Goal: Information Seeking & Learning: Learn about a topic

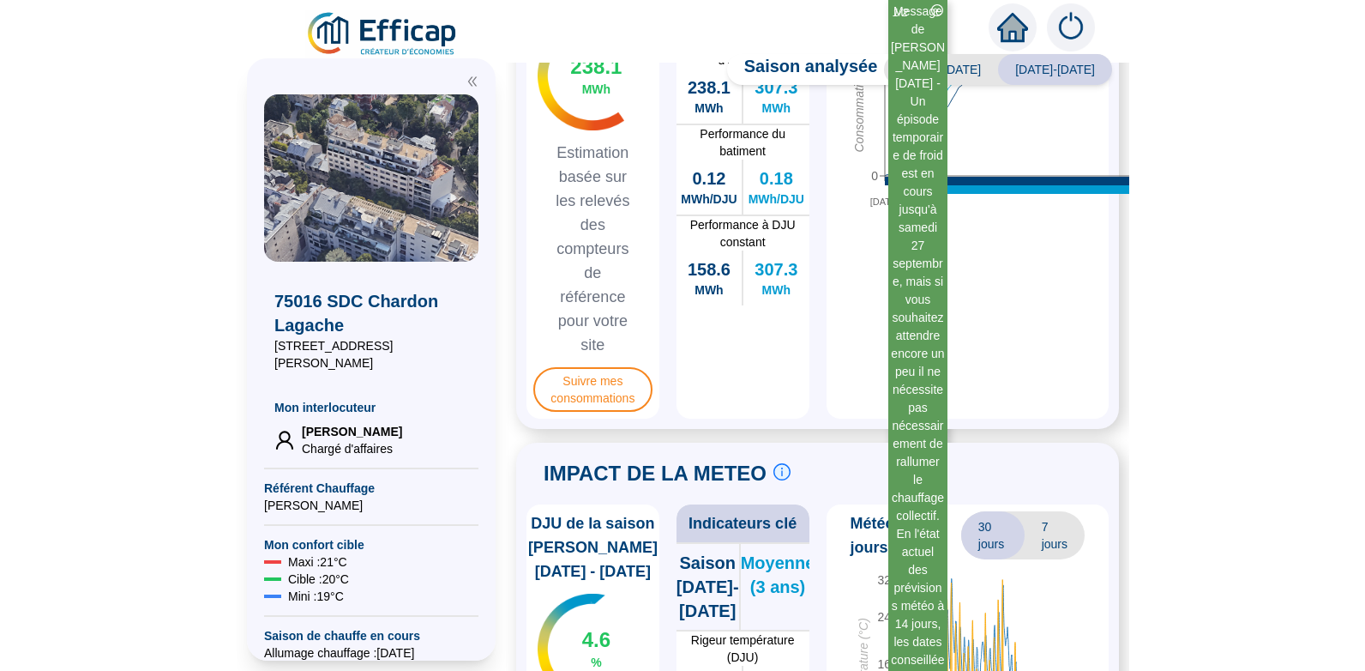
scroll to position [627, 0]
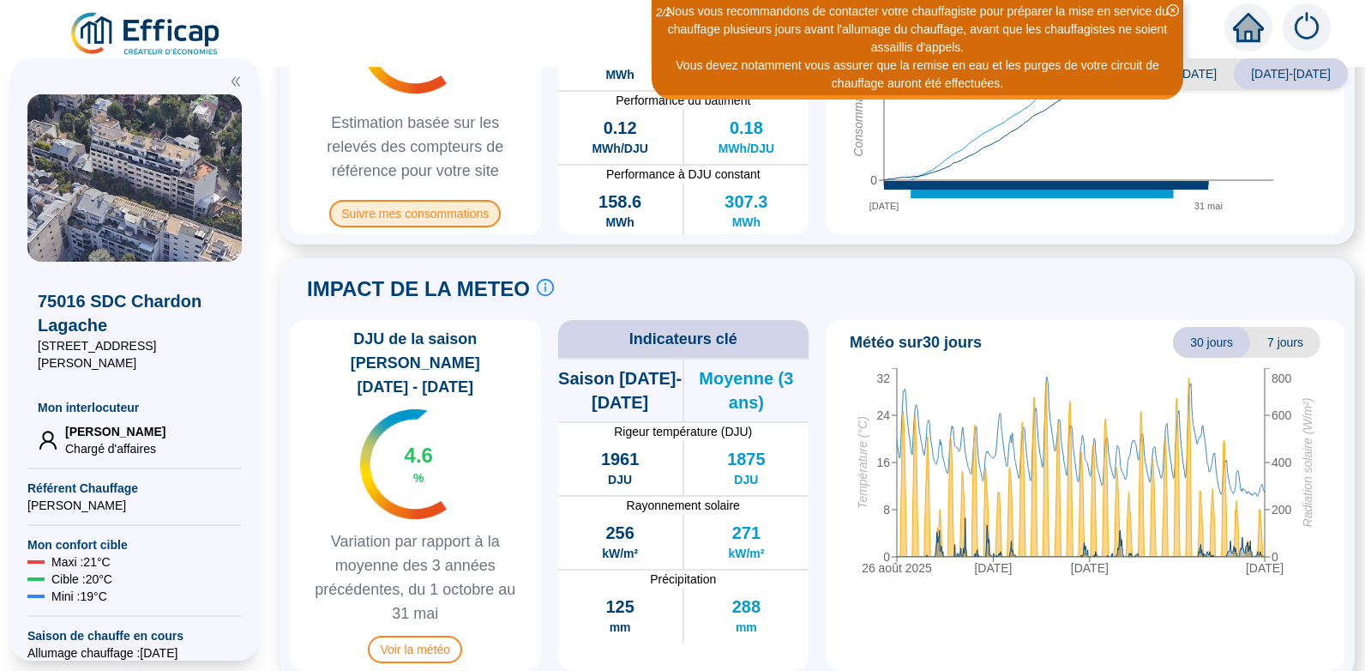
click at [420, 213] on span "Suivre mes consommations" at bounding box center [414, 213] width 171 height 27
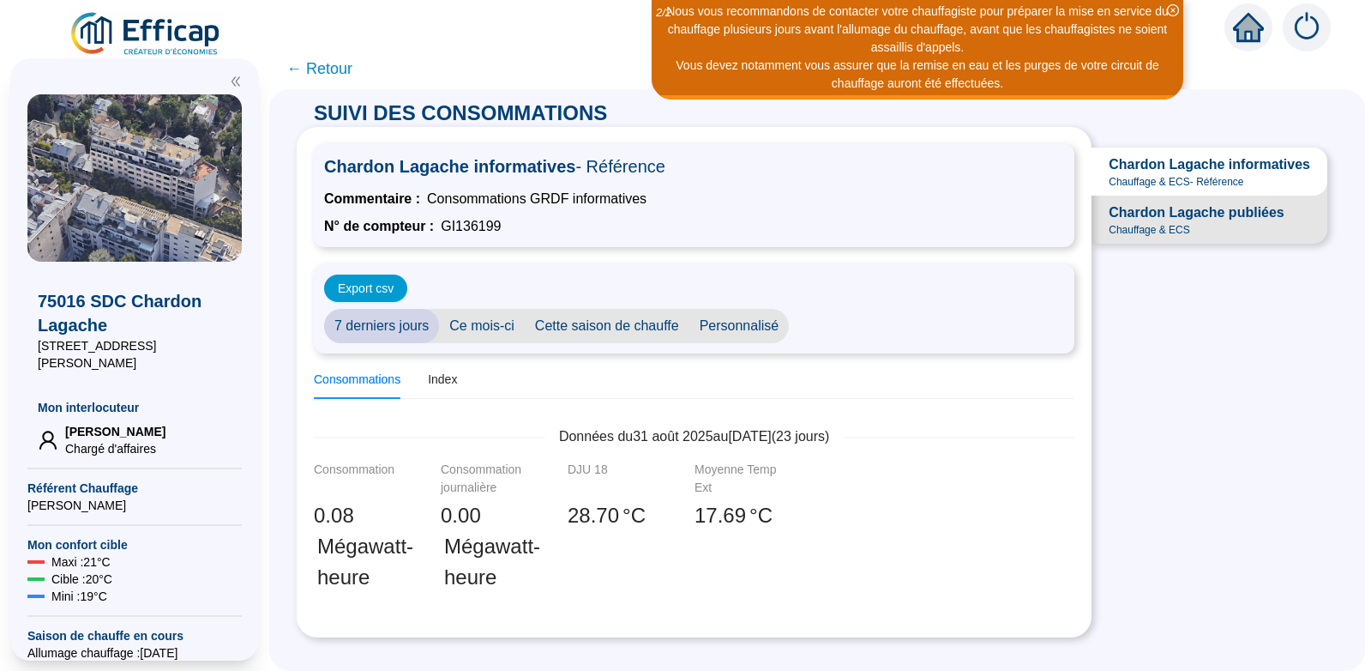
click at [376, 381] on div "Consommations" at bounding box center [357, 379] width 87 height 18
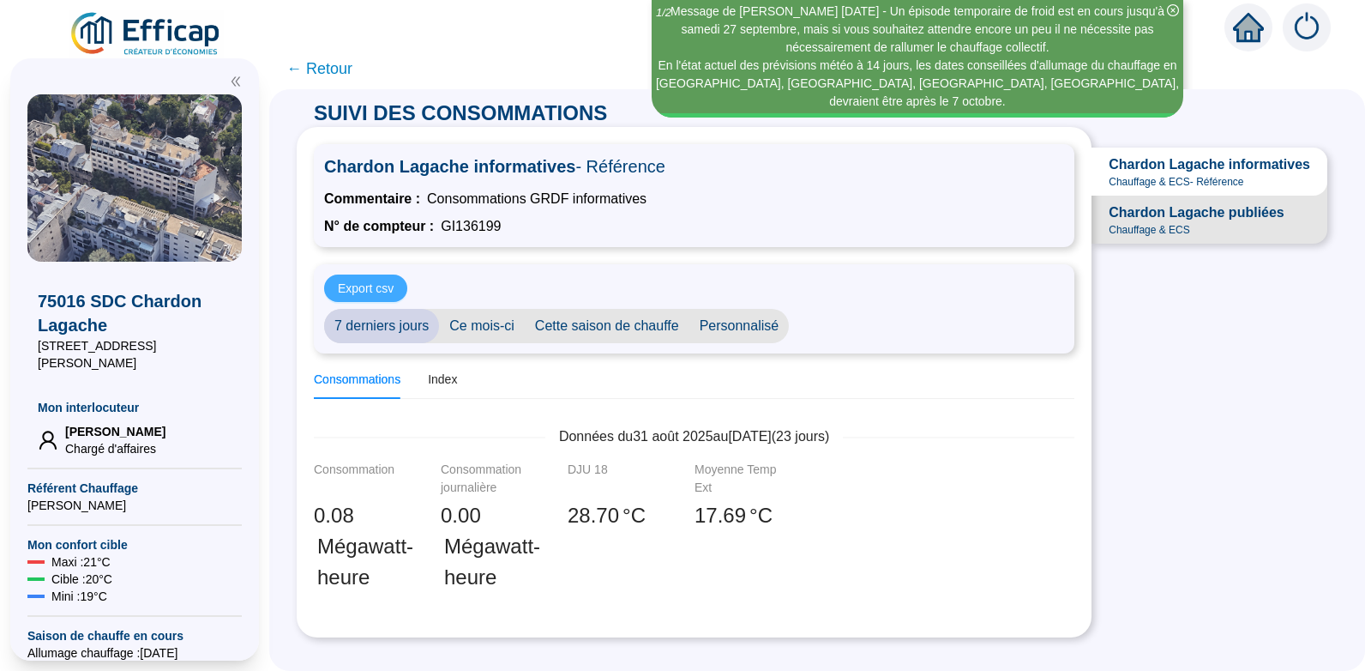
click at [382, 287] on span "Export csv" at bounding box center [366, 289] width 56 height 18
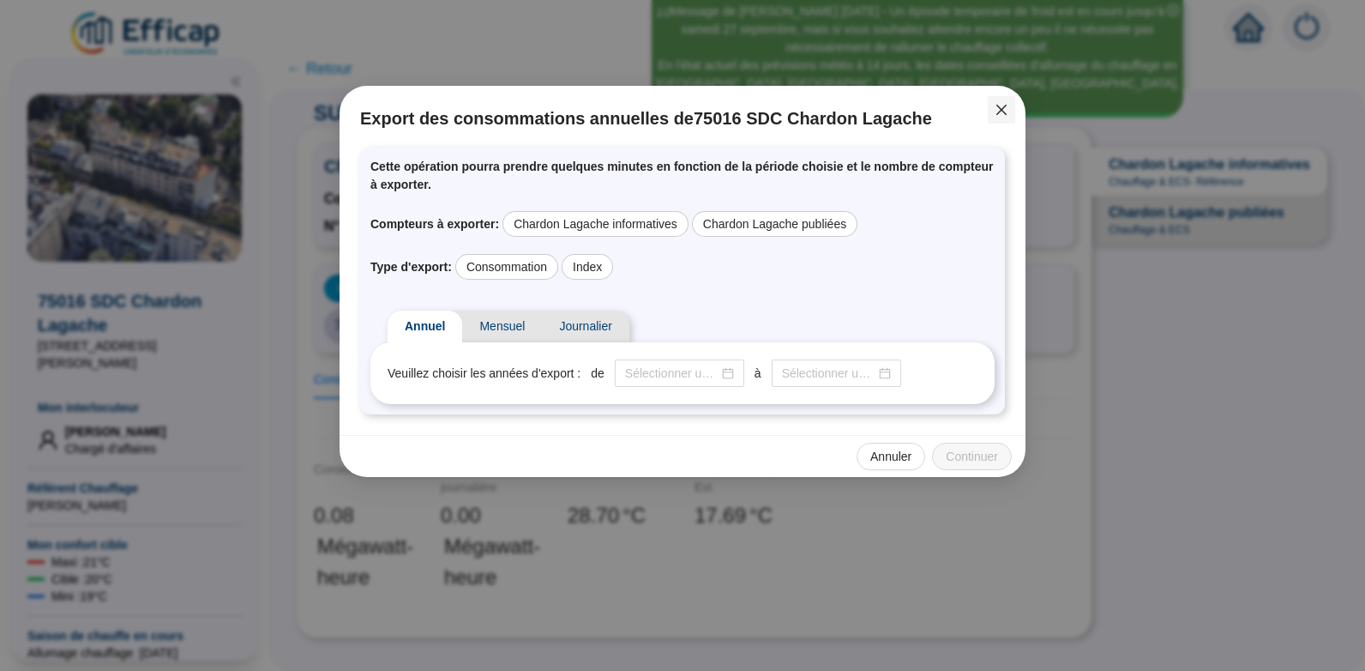
click at [997, 107] on icon "close" at bounding box center [1002, 110] width 14 height 14
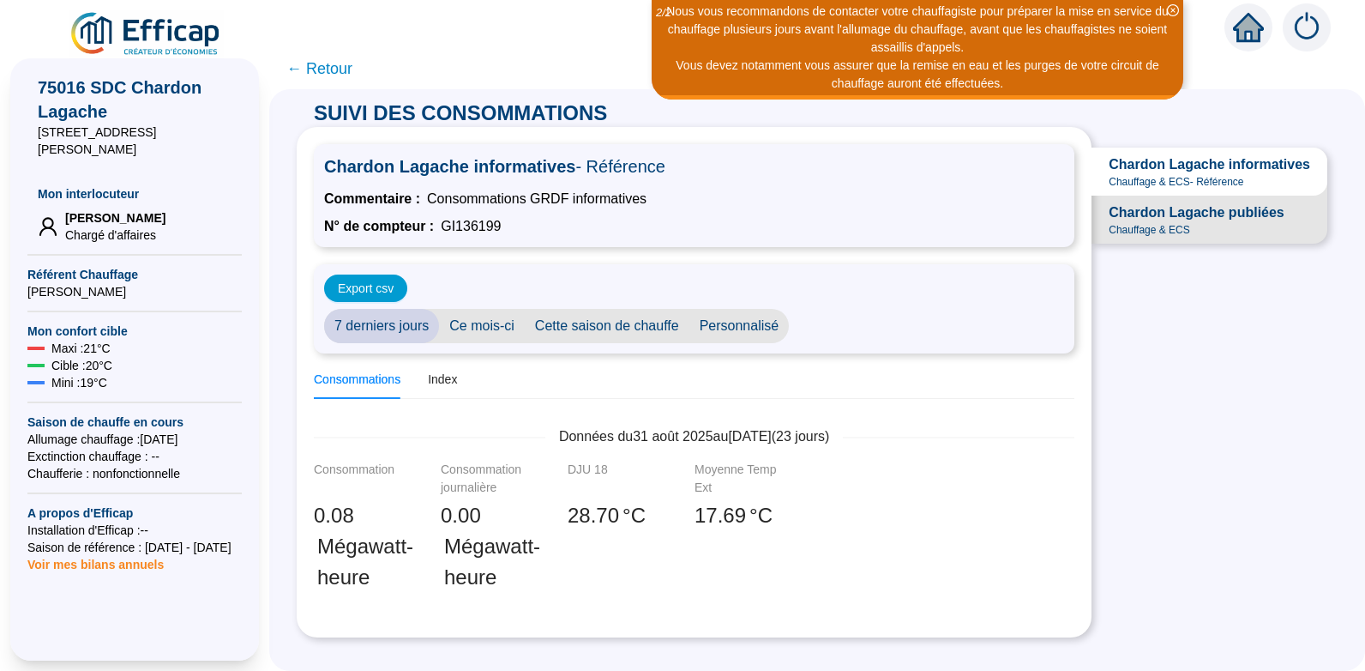
scroll to position [218, 0]
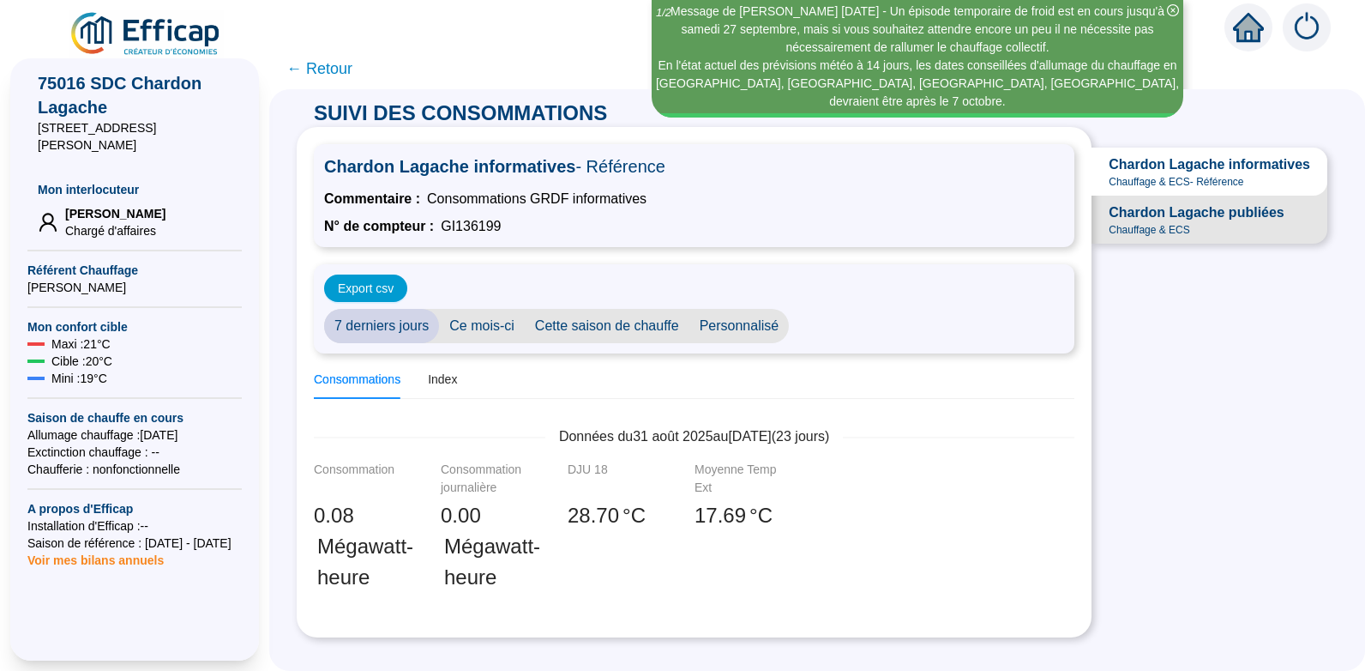
click at [1146, 237] on span "Chauffage & ECS" at bounding box center [1149, 230] width 81 height 14
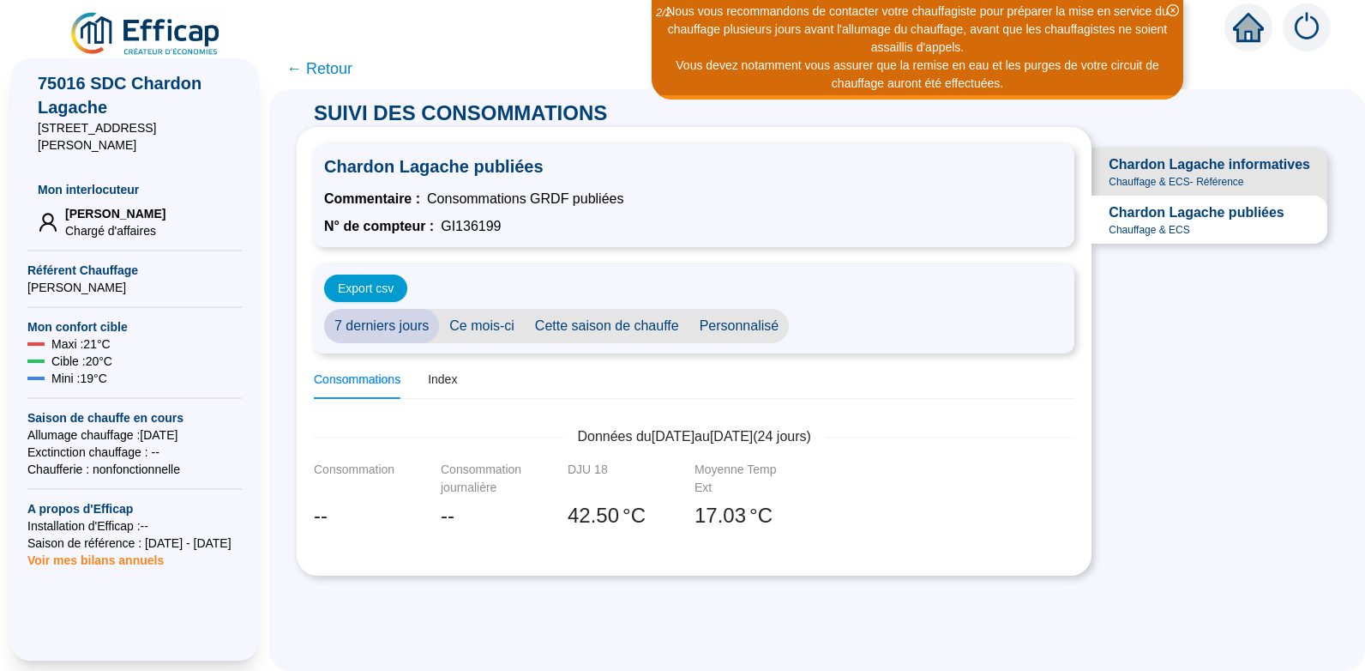
click at [1150, 177] on span "Chauffage & ECS - Référence" at bounding box center [1176, 182] width 135 height 14
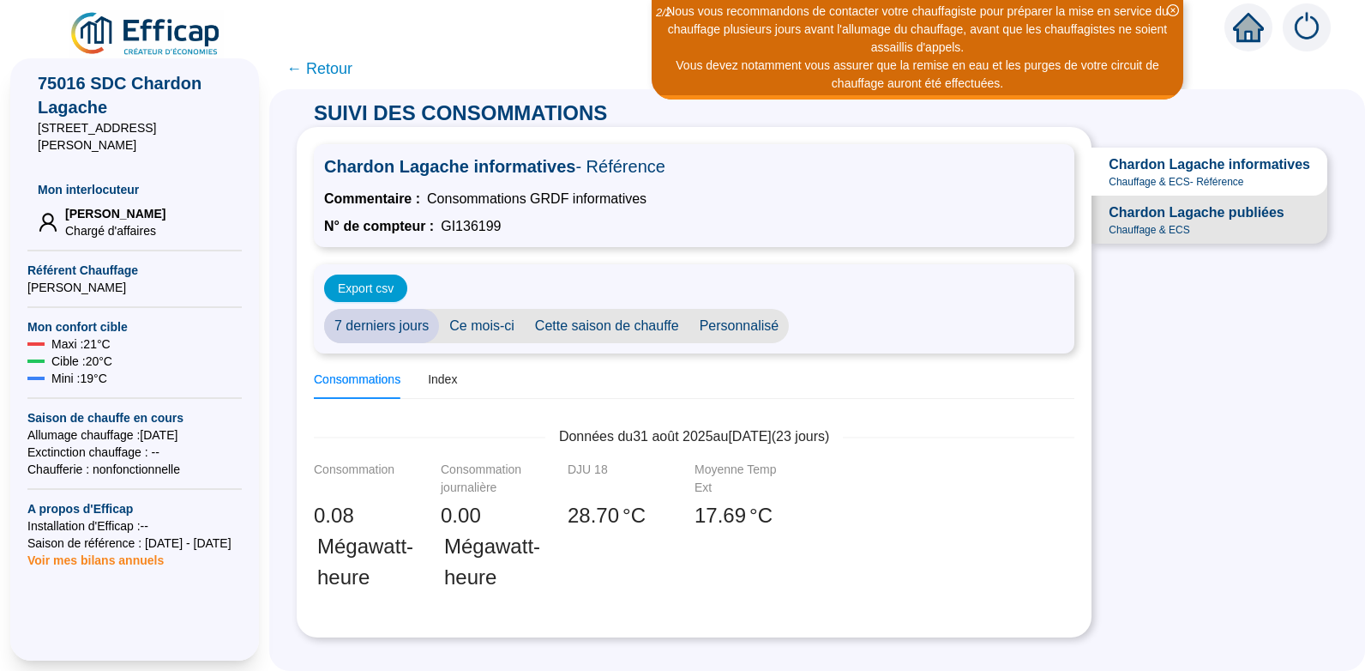
click at [110, 543] on span "Voir mes bilans annuels" at bounding box center [95, 555] width 136 height 24
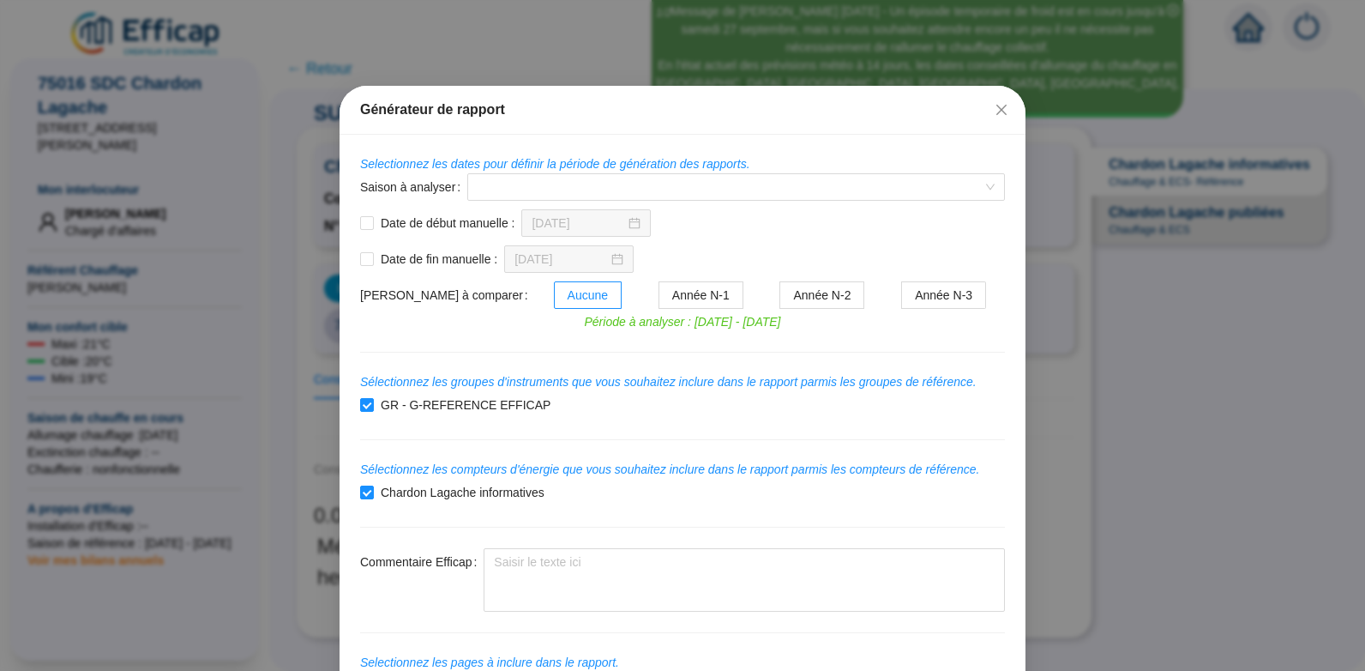
click at [999, 102] on button "Close" at bounding box center [1001, 109] width 27 height 27
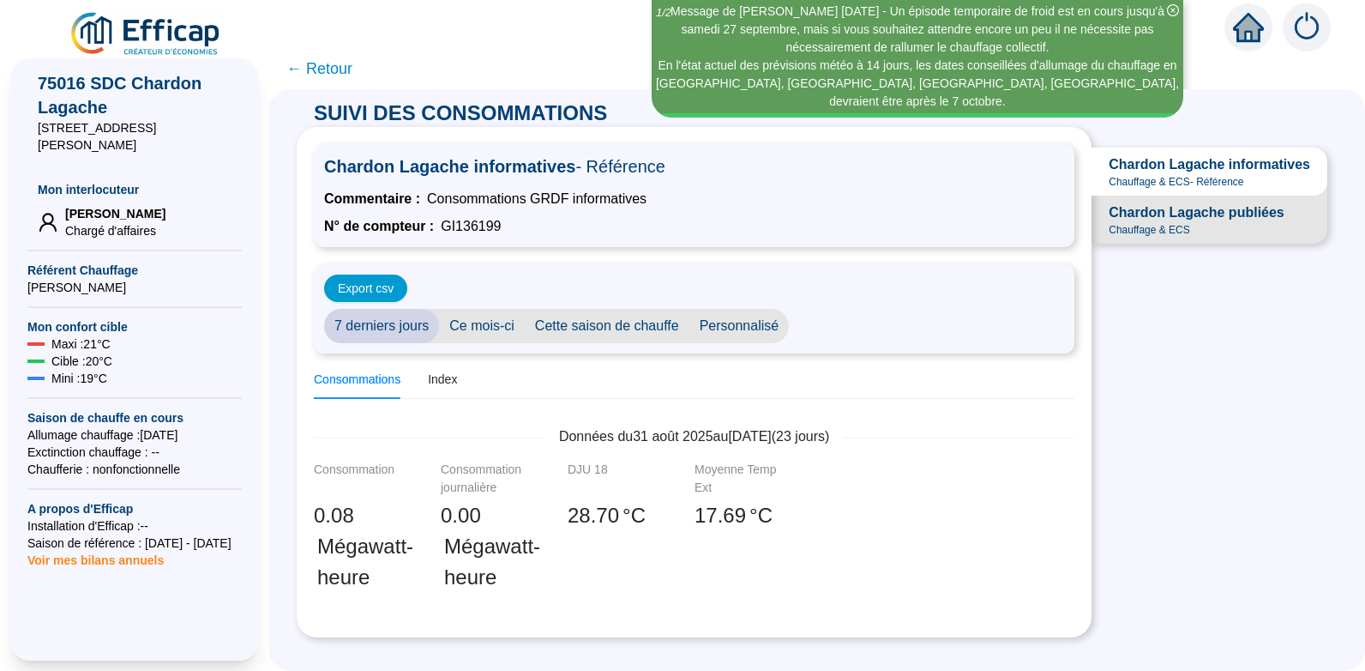
click at [1242, 33] on icon "home" at bounding box center [1248, 27] width 31 height 24
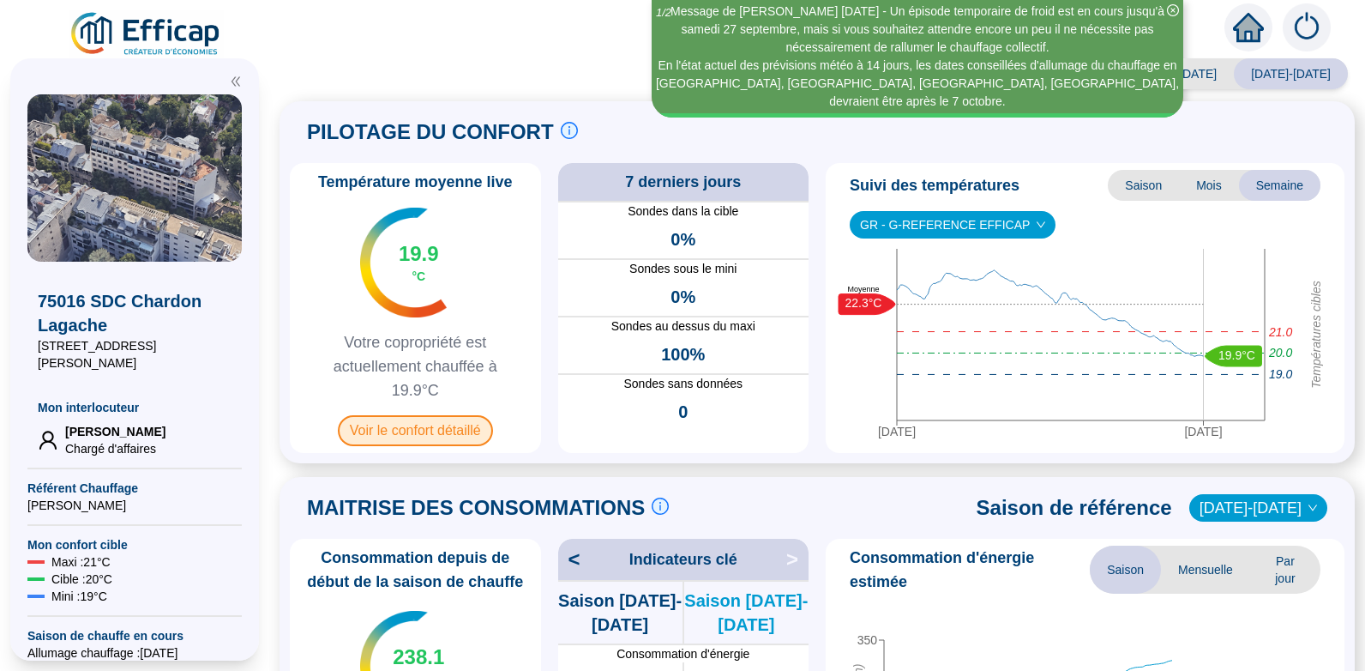
click at [418, 429] on span "Voir le confort détaillé" at bounding box center [415, 430] width 155 height 31
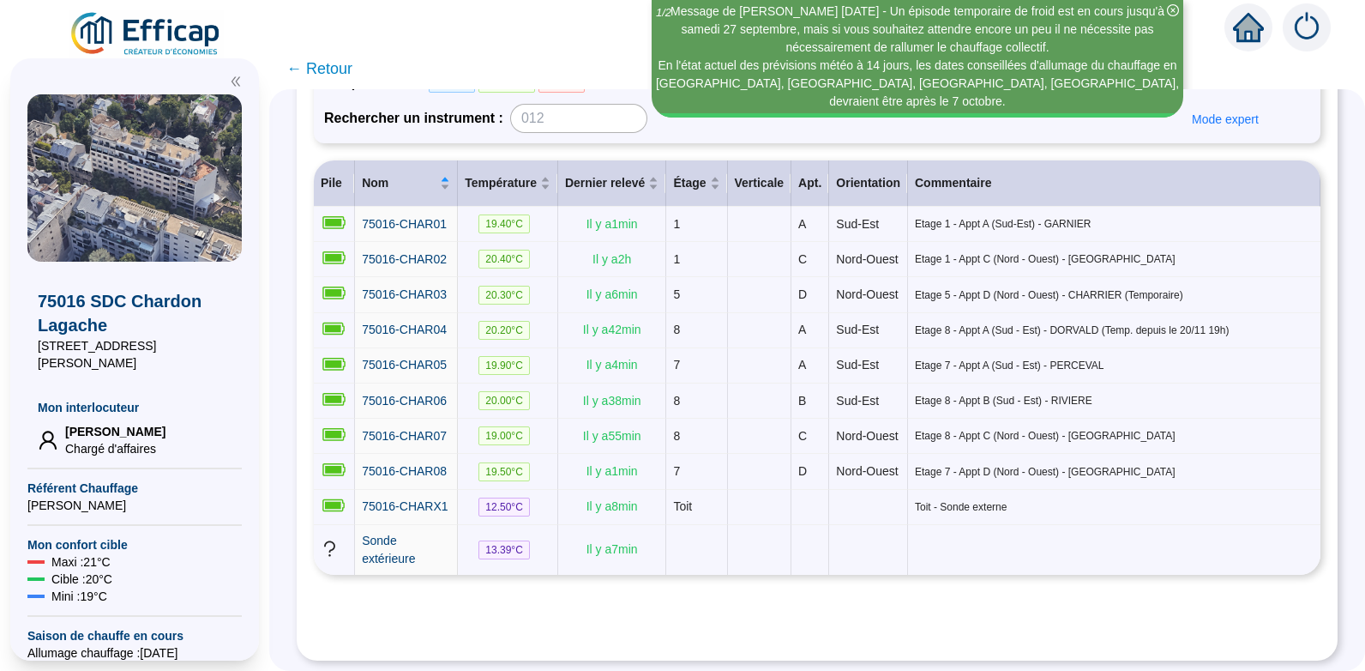
scroll to position [262, 0]
click at [422, 499] on span "75016-CHARX1" at bounding box center [405, 506] width 86 height 14
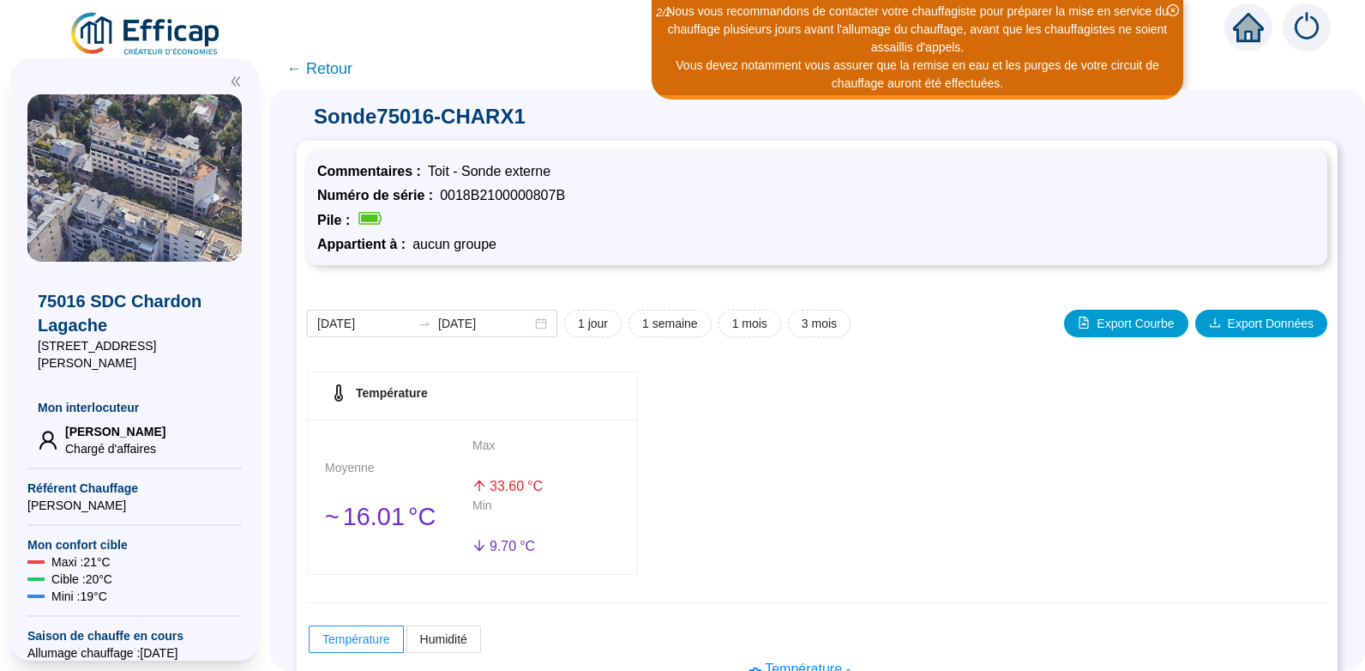
click at [1176, 11] on icon "close-circle" at bounding box center [1173, 10] width 12 height 12
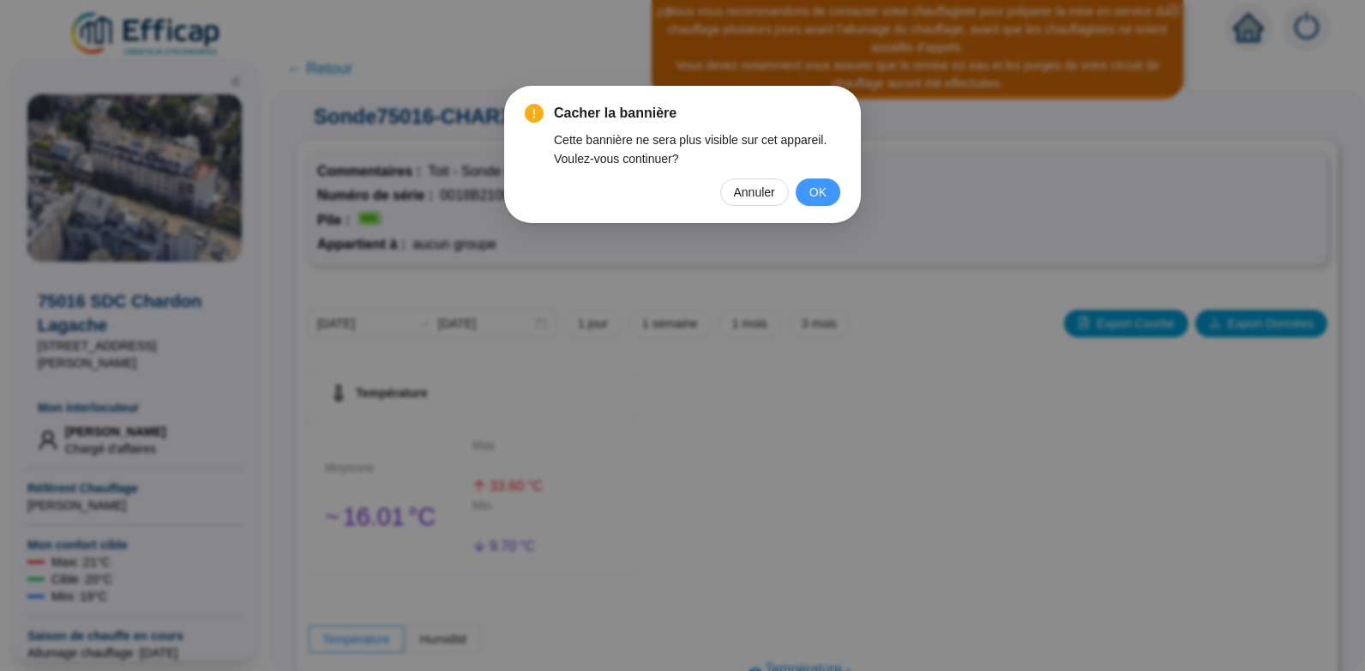
click at [814, 189] on span "OK" at bounding box center [817, 192] width 17 height 19
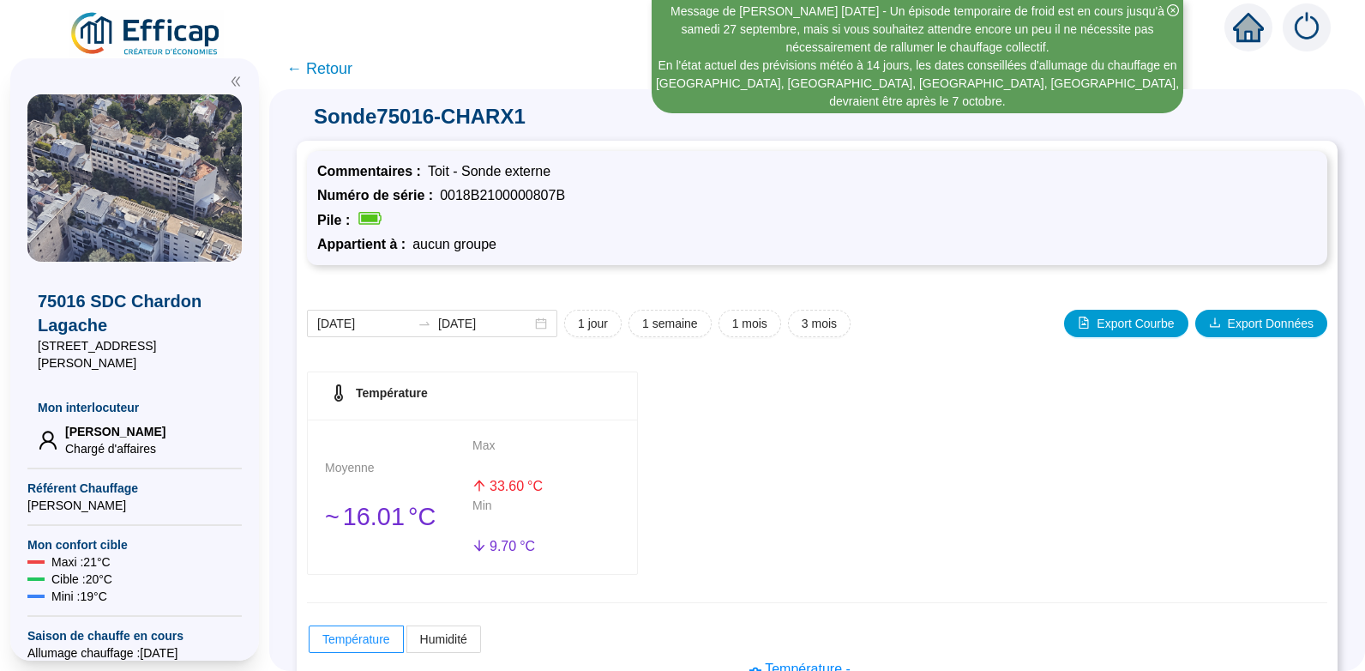
click at [652, 75] on div "Message de [PERSON_NAME] [DATE] - Un épisode temporaire de froid est en cours j…" at bounding box center [918, 56] width 532 height 113
click at [1244, 31] on icon "home" at bounding box center [1248, 27] width 31 height 24
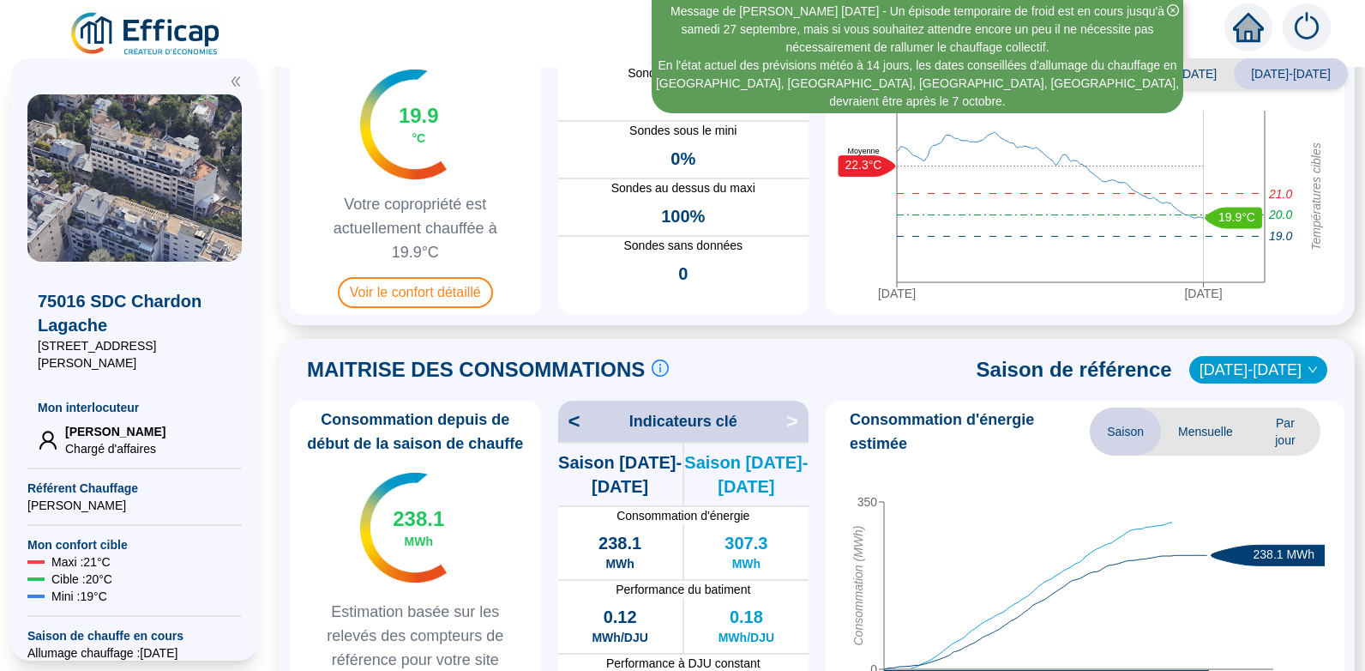
scroll to position [157, 0]
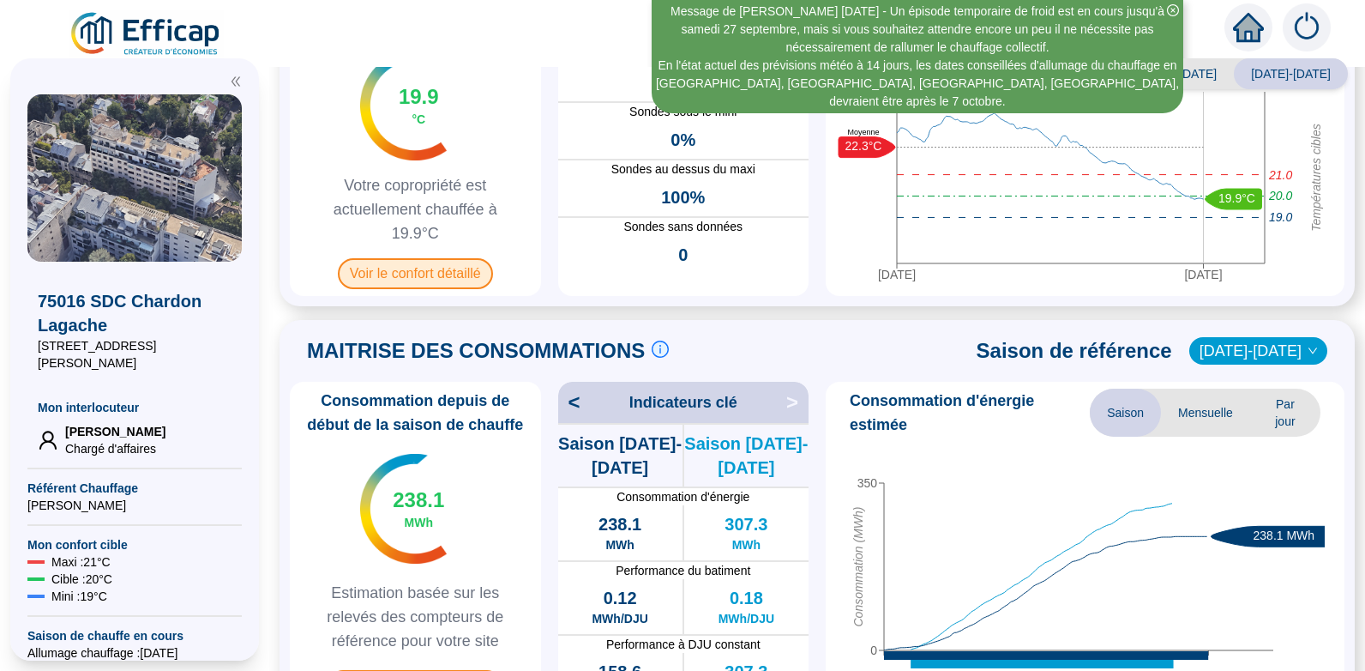
click at [415, 270] on span "Voir le confort détaillé" at bounding box center [415, 273] width 155 height 31
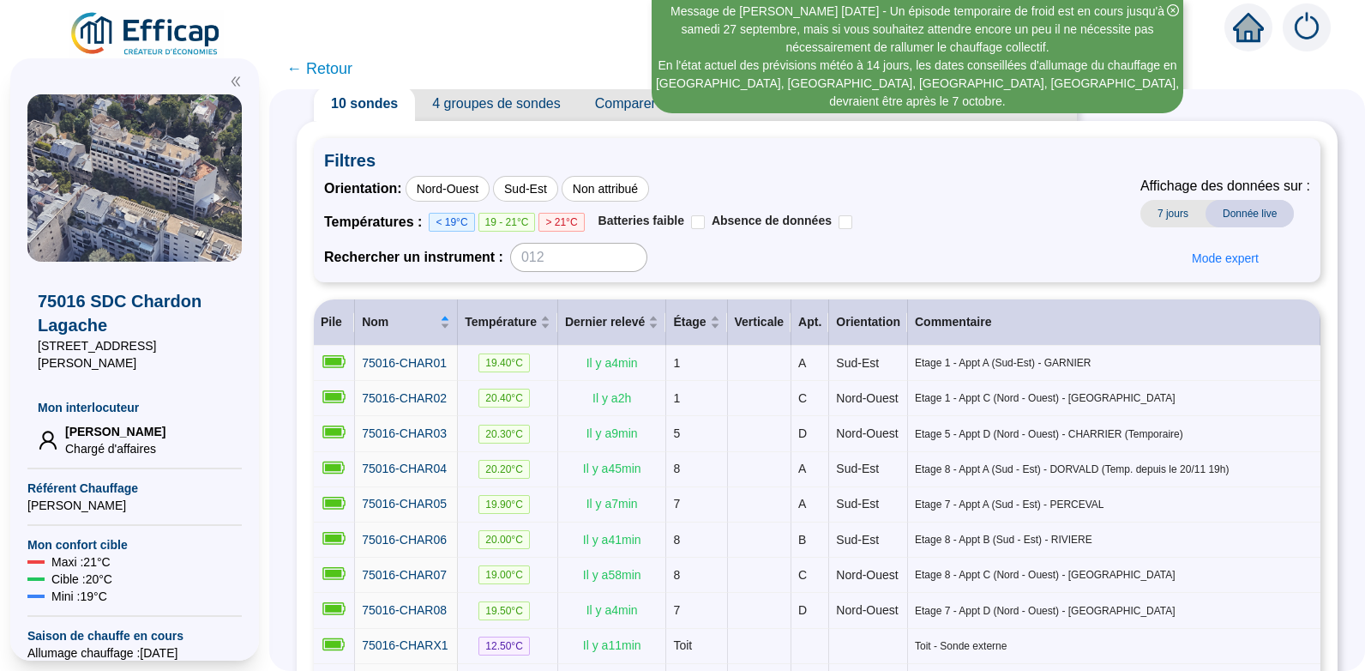
scroll to position [55, 0]
click at [435, 359] on span "75016-CHAR01" at bounding box center [404, 362] width 85 height 14
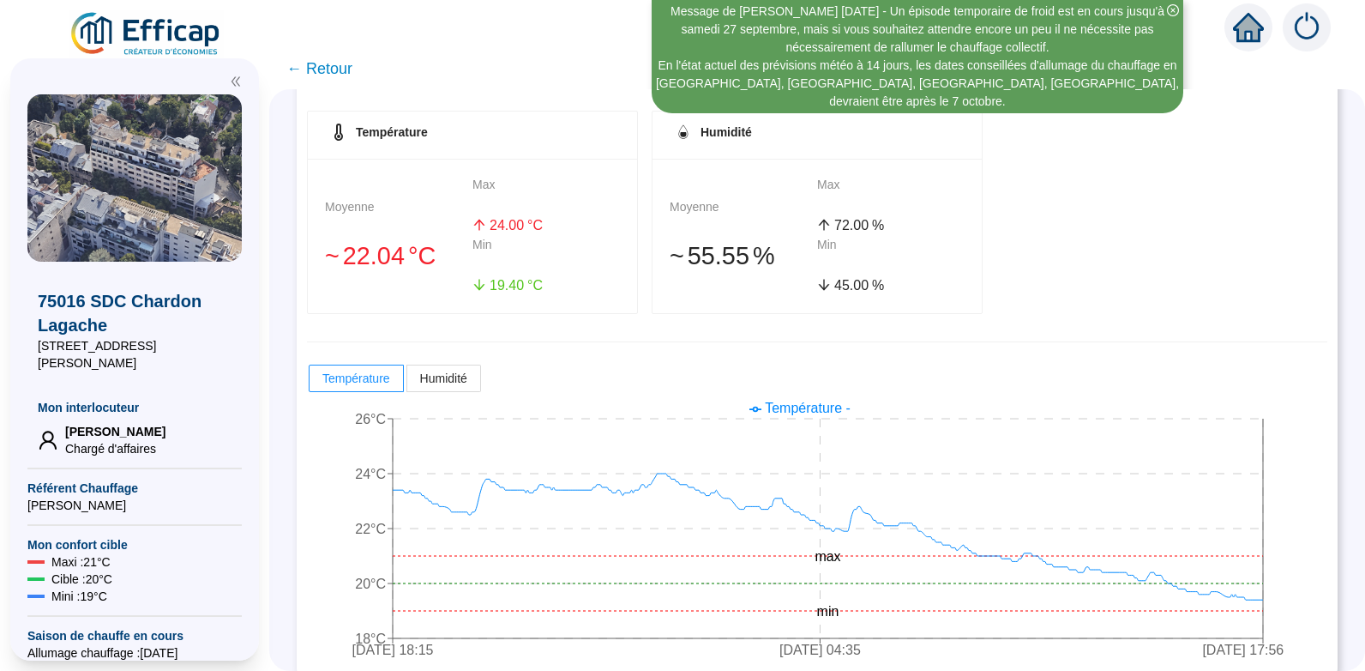
scroll to position [281, 0]
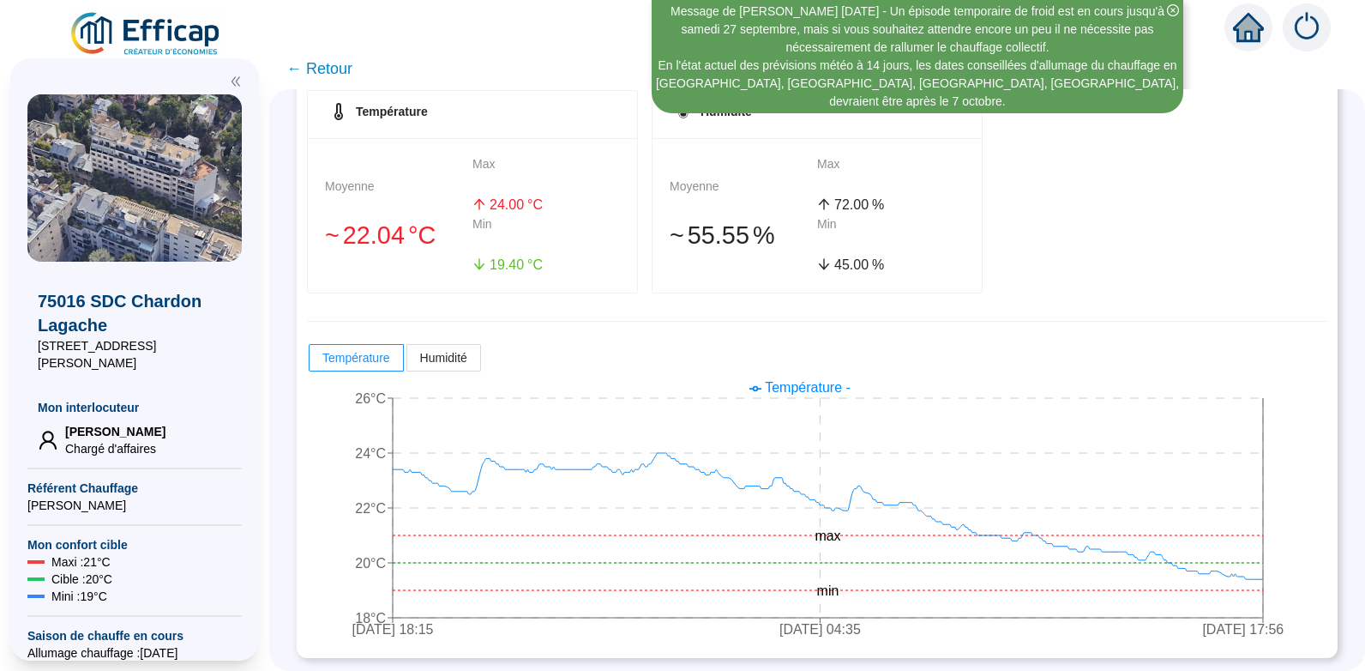
drag, startPoint x: 645, startPoint y: 63, endPoint x: 659, endPoint y: 63, distance: 14.6
click at [659, 63] on div "En l'état actuel des prévisions météo à 14 jours, les dates conseillées d'allum…" at bounding box center [917, 84] width 526 height 54
click at [1248, 27] on icon "home" at bounding box center [1248, 27] width 31 height 24
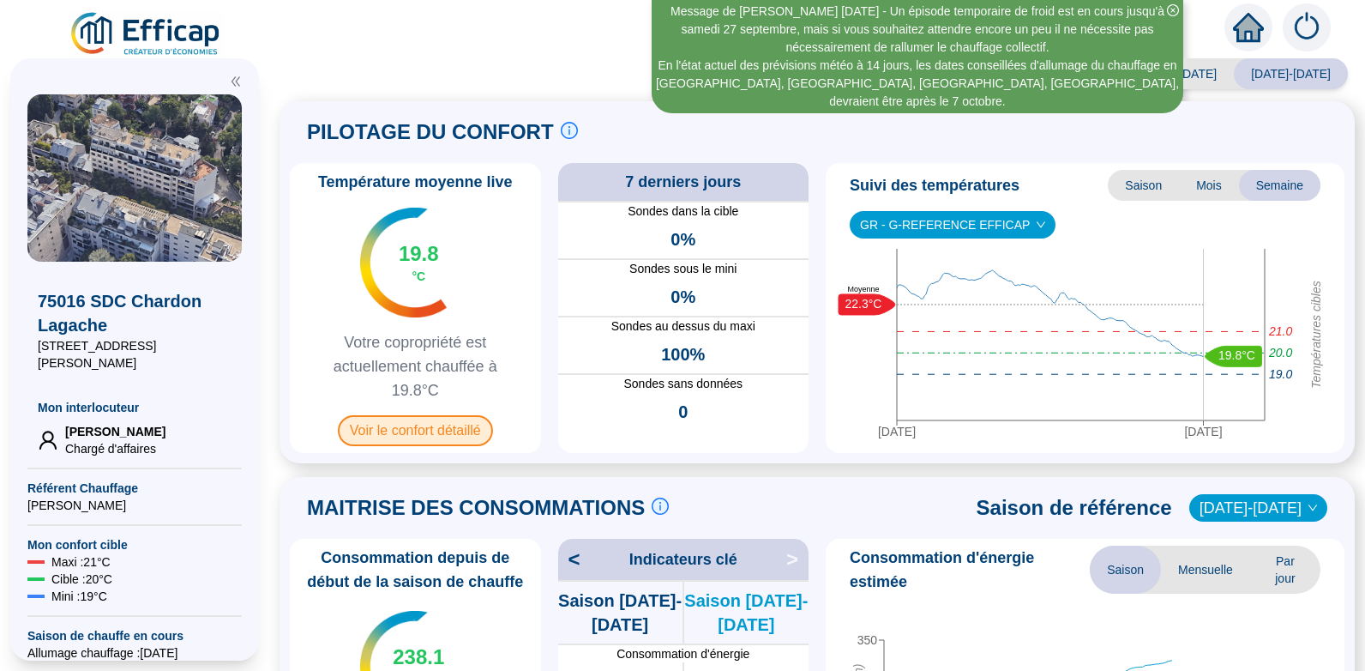
click at [433, 431] on span "Voir le confort détaillé" at bounding box center [415, 430] width 155 height 31
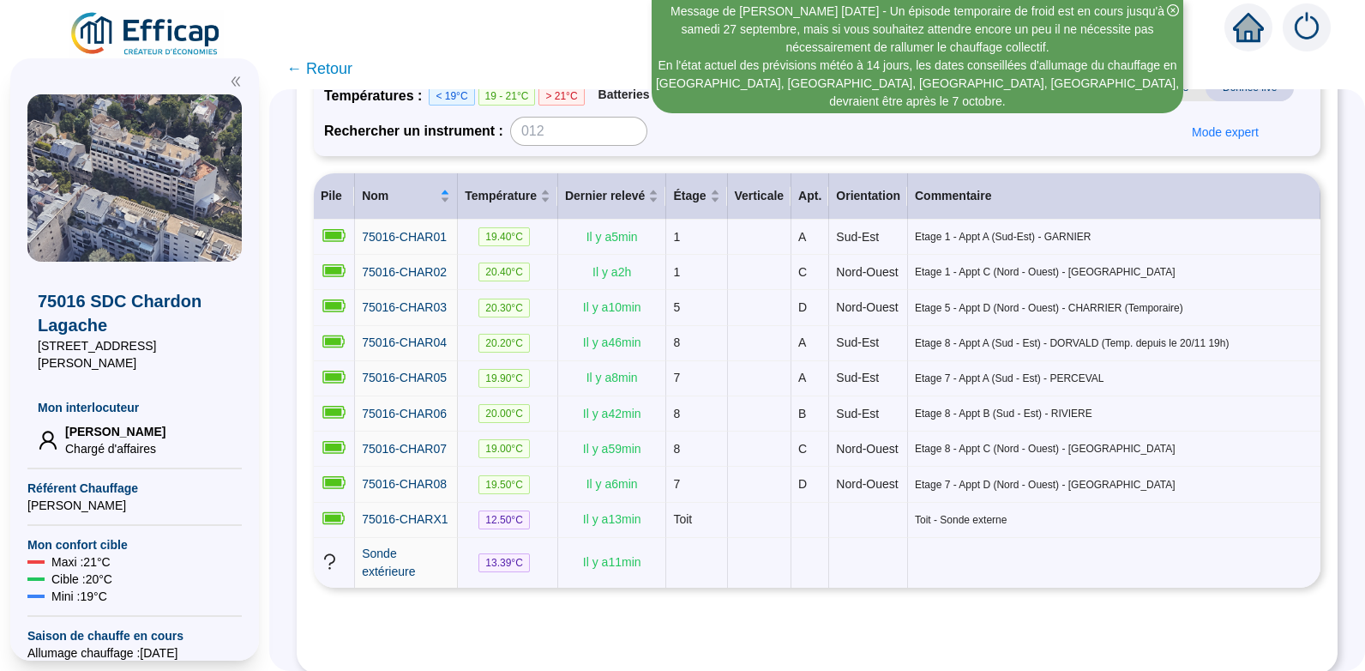
scroll to position [189, 0]
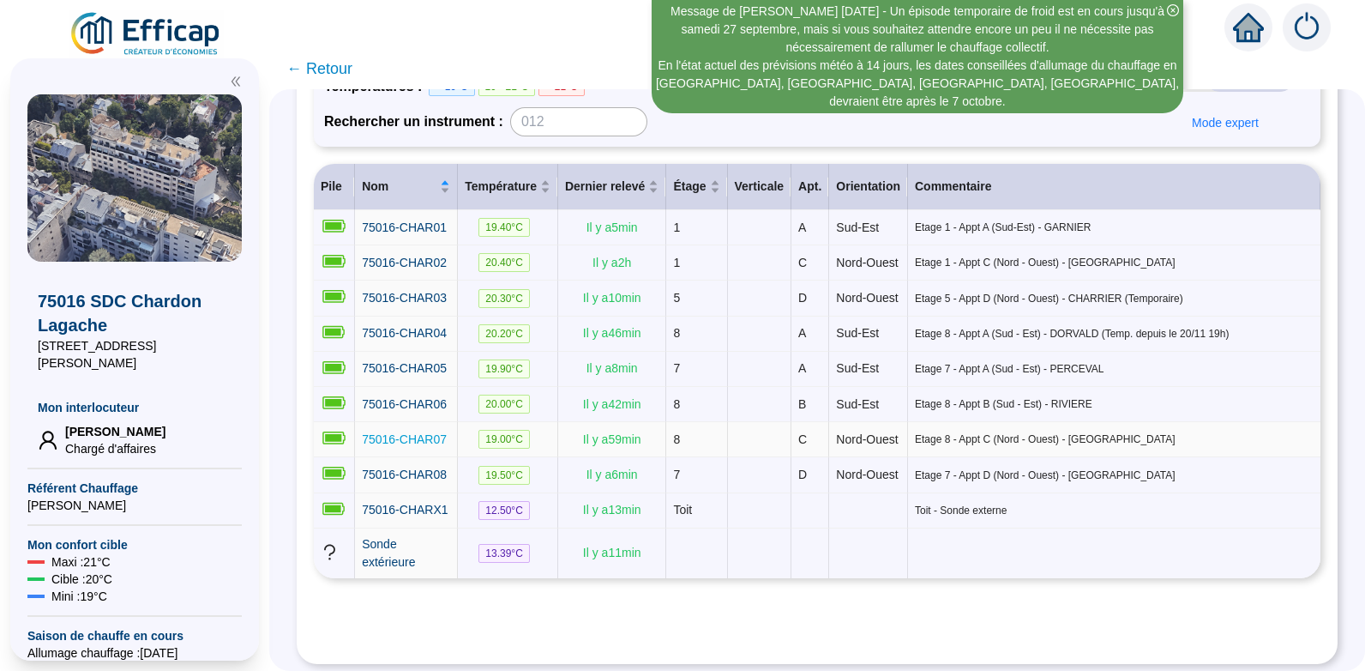
click at [411, 446] on span "75016-CHAR07" at bounding box center [404, 439] width 85 height 14
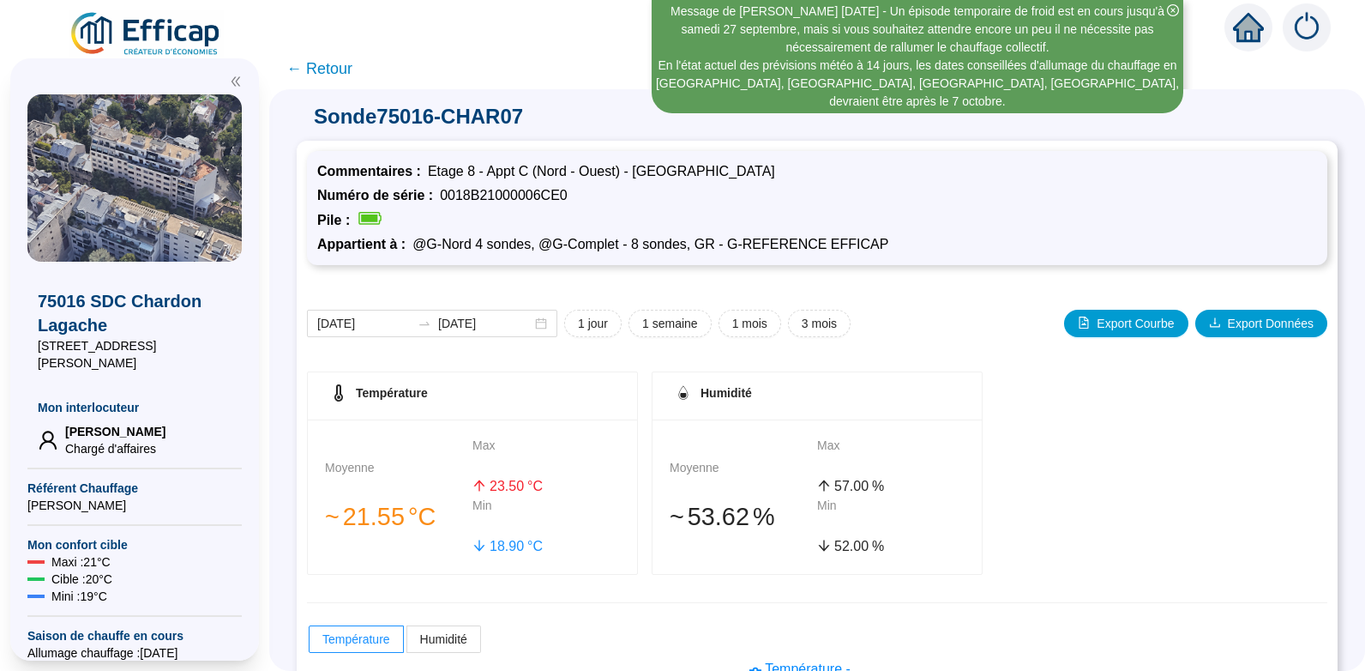
click at [1171, 7] on icon "close-circle" at bounding box center [1173, 10] width 12 height 12
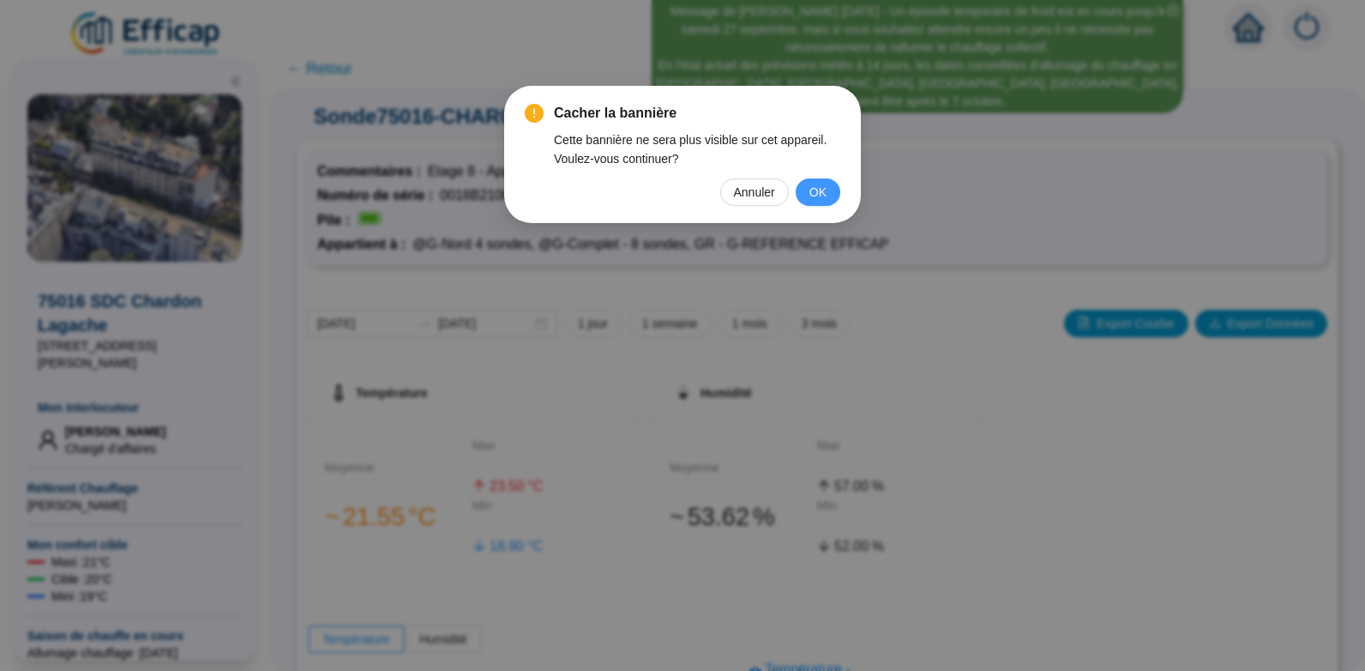
click at [814, 191] on span "OK" at bounding box center [817, 192] width 17 height 19
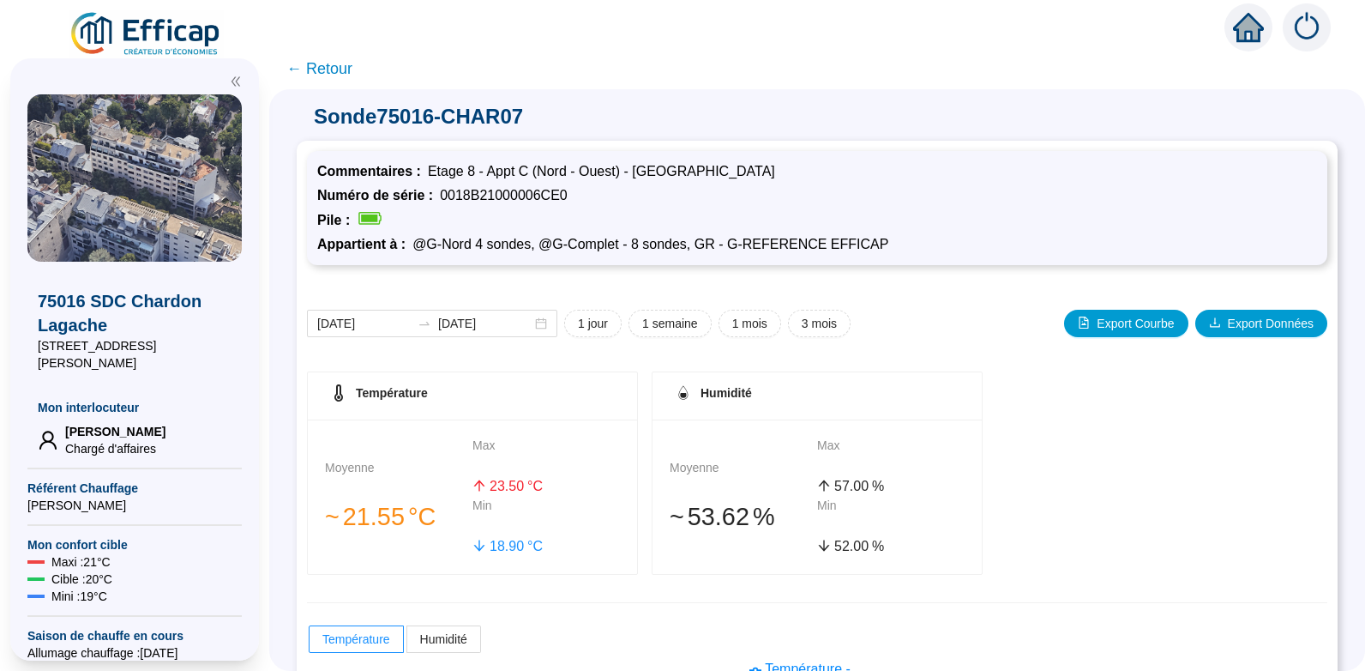
click at [335, 67] on span "← Retour" at bounding box center [319, 69] width 66 height 24
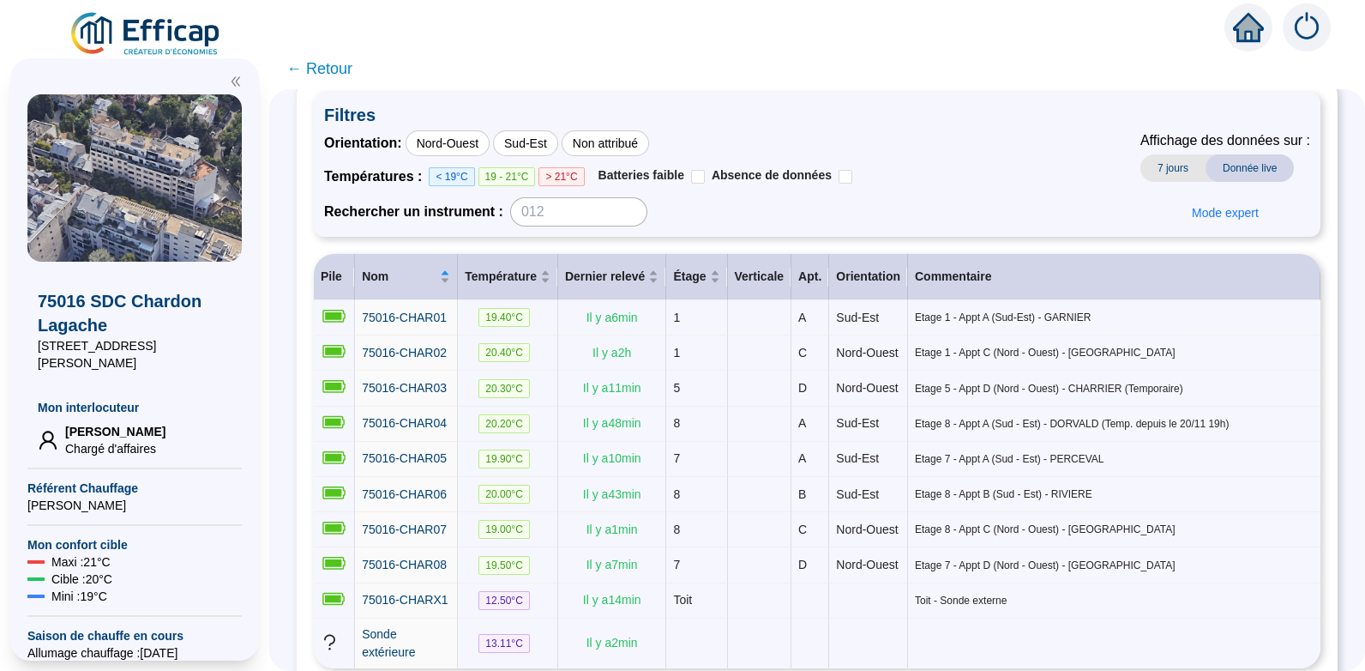
scroll to position [114, 0]
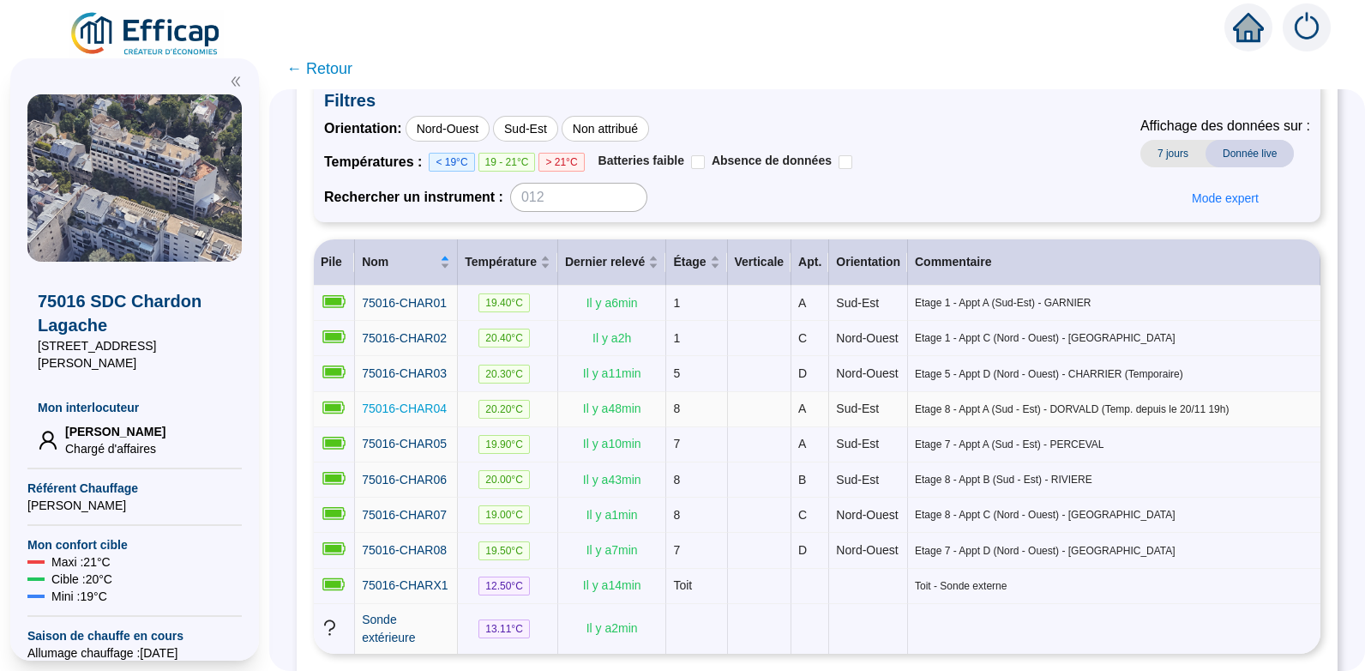
click at [437, 415] on span "75016-CHAR04" at bounding box center [404, 408] width 85 height 14
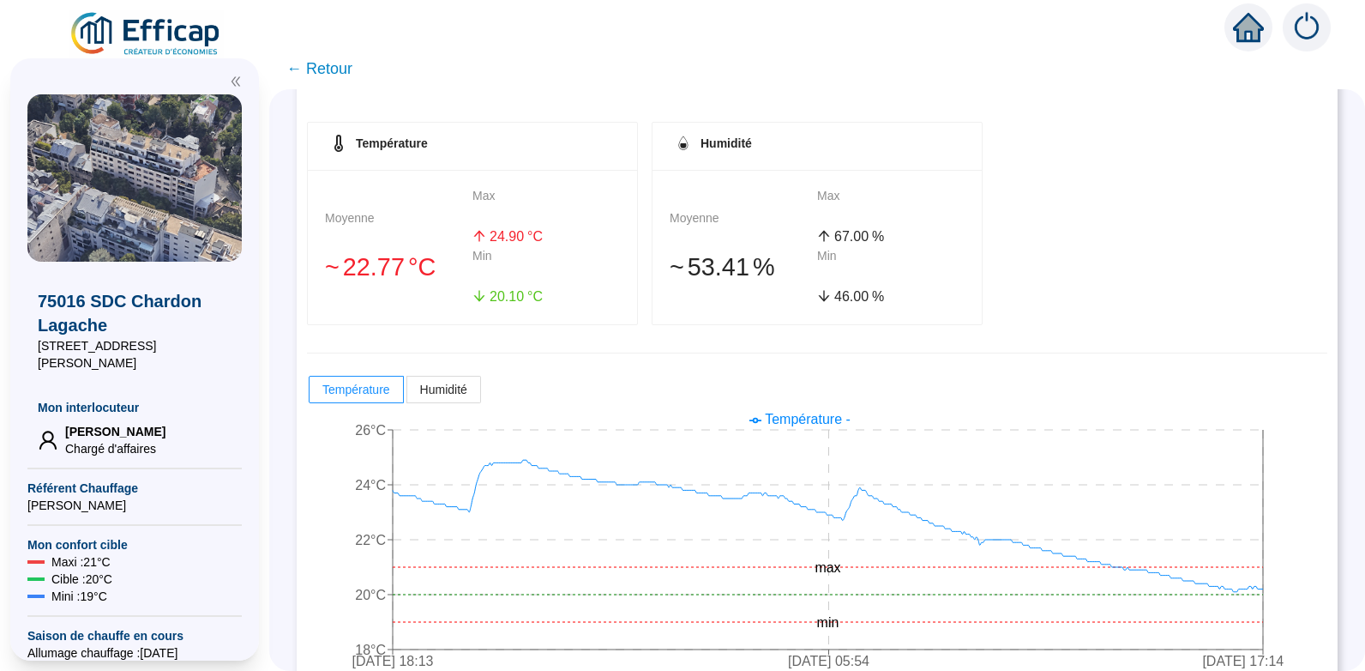
scroll to position [281, 0]
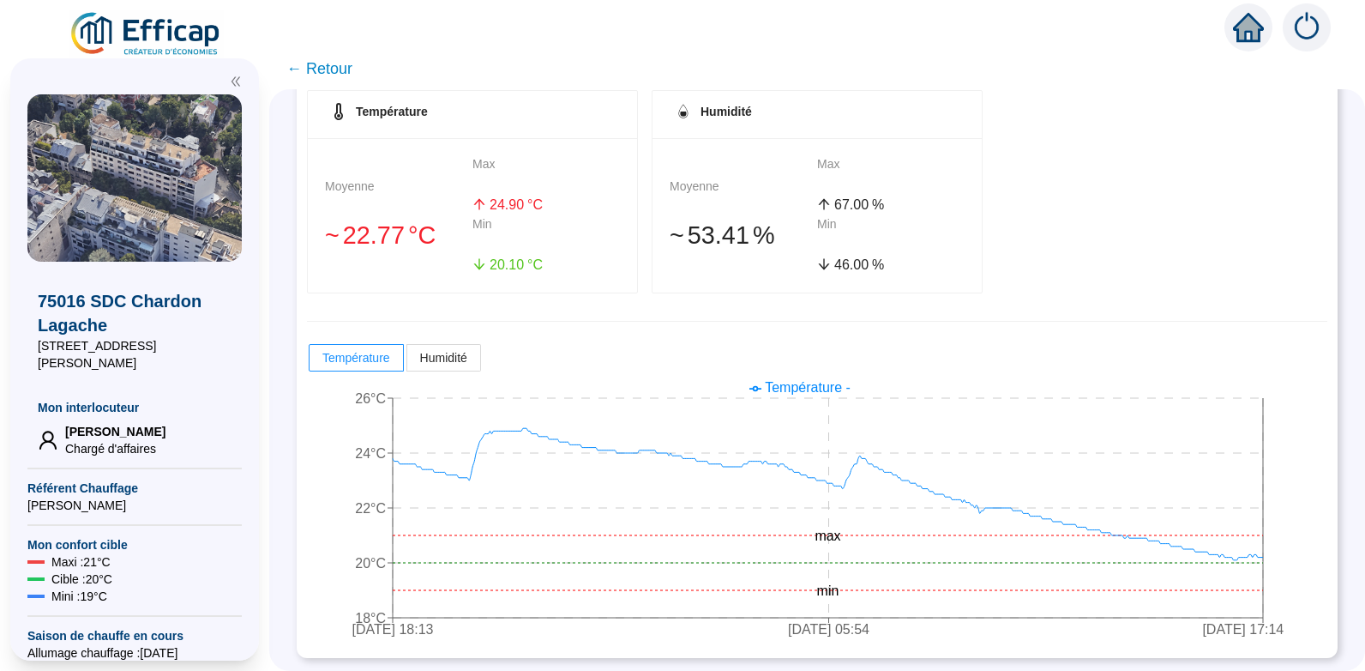
click at [336, 68] on span "← Retour" at bounding box center [319, 69] width 66 height 24
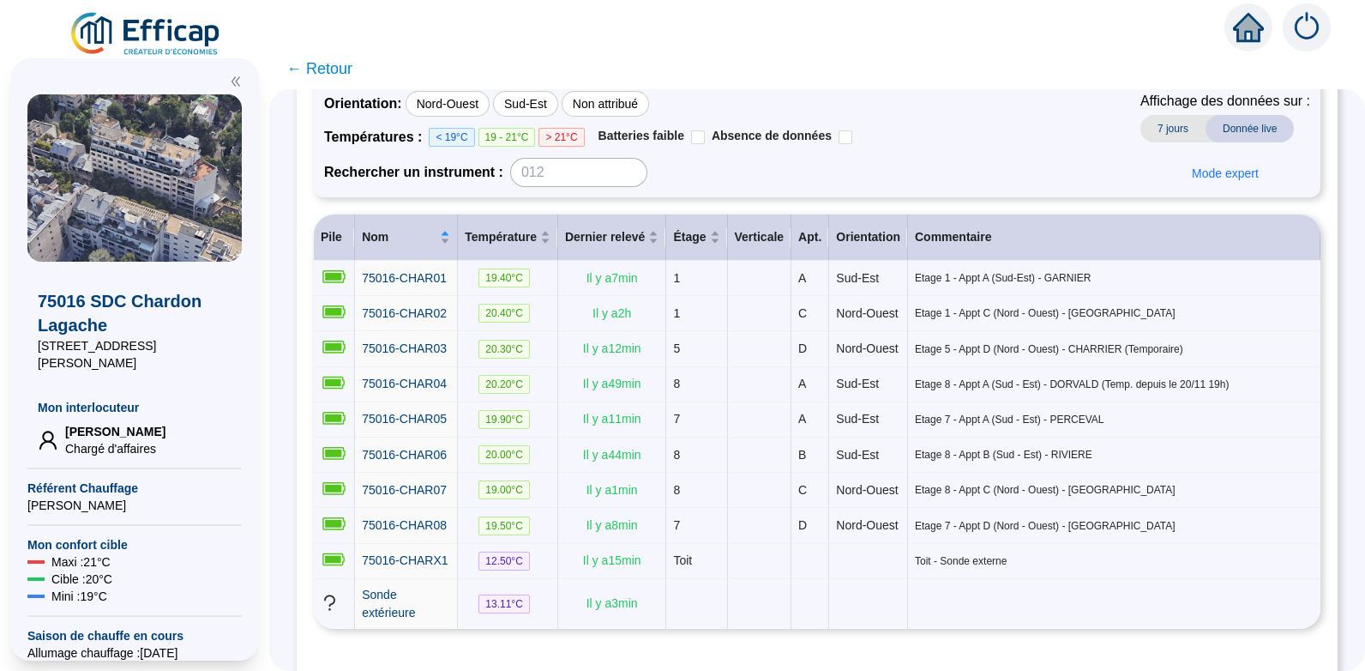
scroll to position [135, 0]
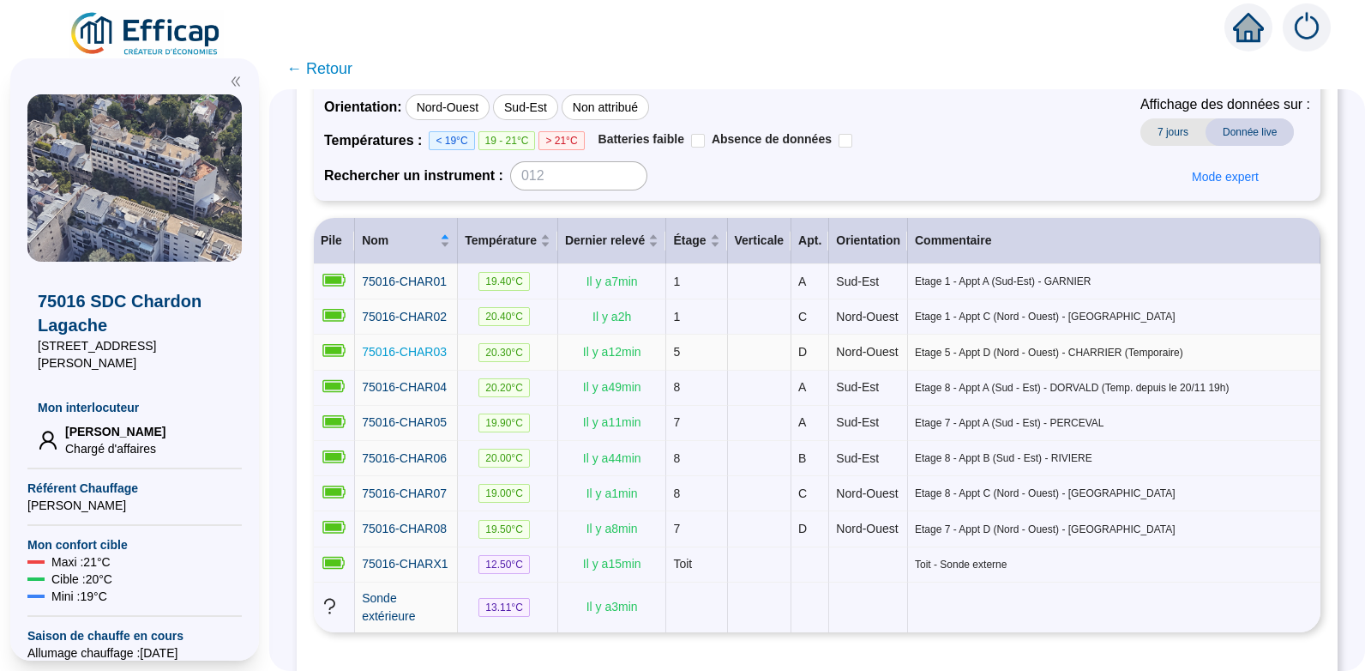
click at [424, 358] on span "75016-CHAR03" at bounding box center [404, 352] width 85 height 14
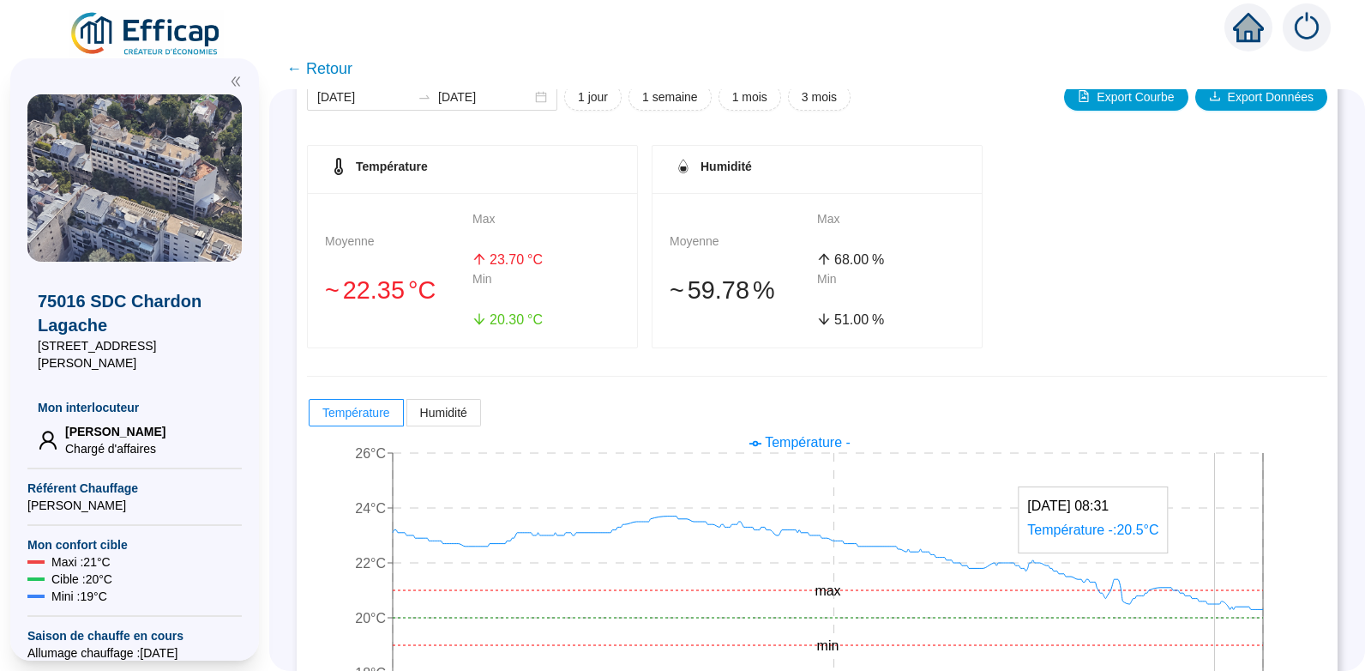
scroll to position [196, 0]
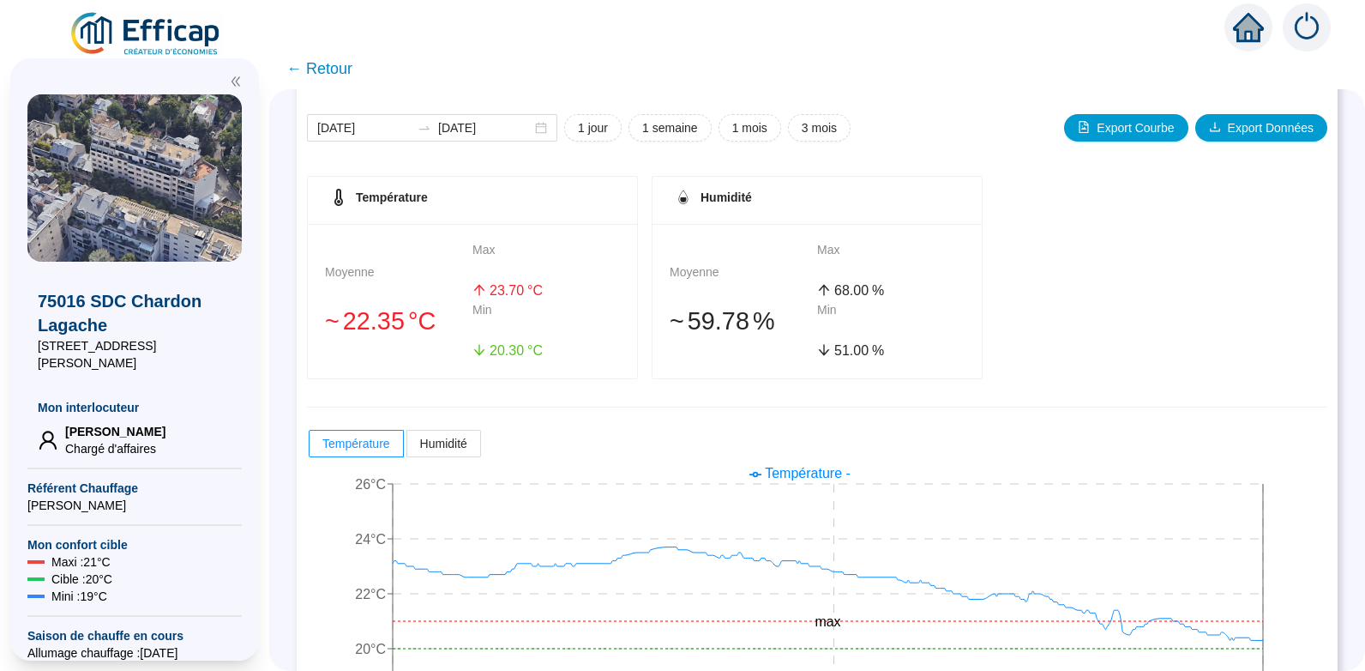
click at [344, 65] on span "← Retour" at bounding box center [319, 69] width 66 height 24
